Goal: Task Accomplishment & Management: Manage account settings

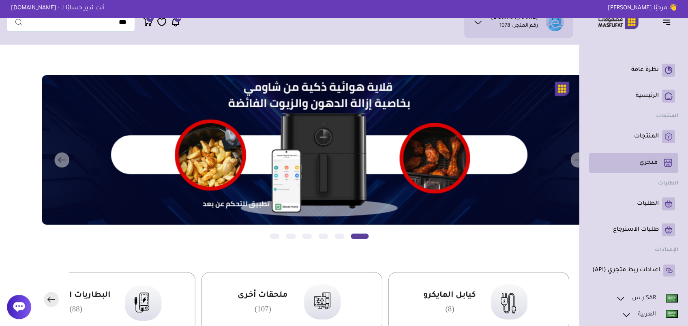
click at [657, 162] on p "متجري ( 0 )" at bounding box center [648, 163] width 18 height 8
click at [657, 159] on p "متجري ( 0 )" at bounding box center [648, 163] width 18 height 8
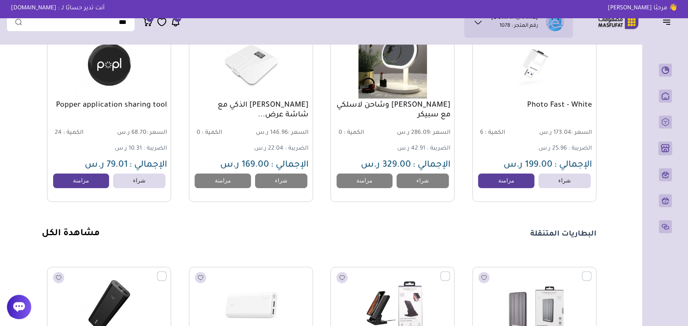
scroll to position [617, 0]
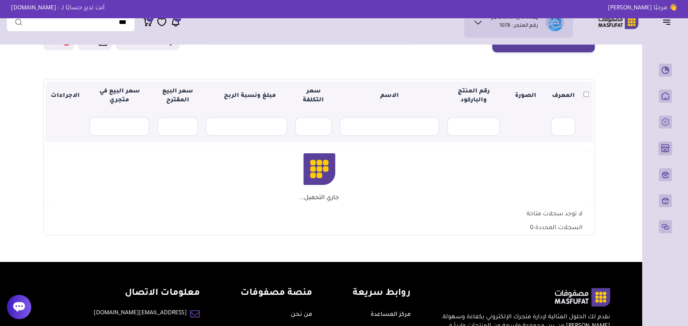
scroll to position [52, 0]
